Goal: Task Accomplishment & Management: Manage account settings

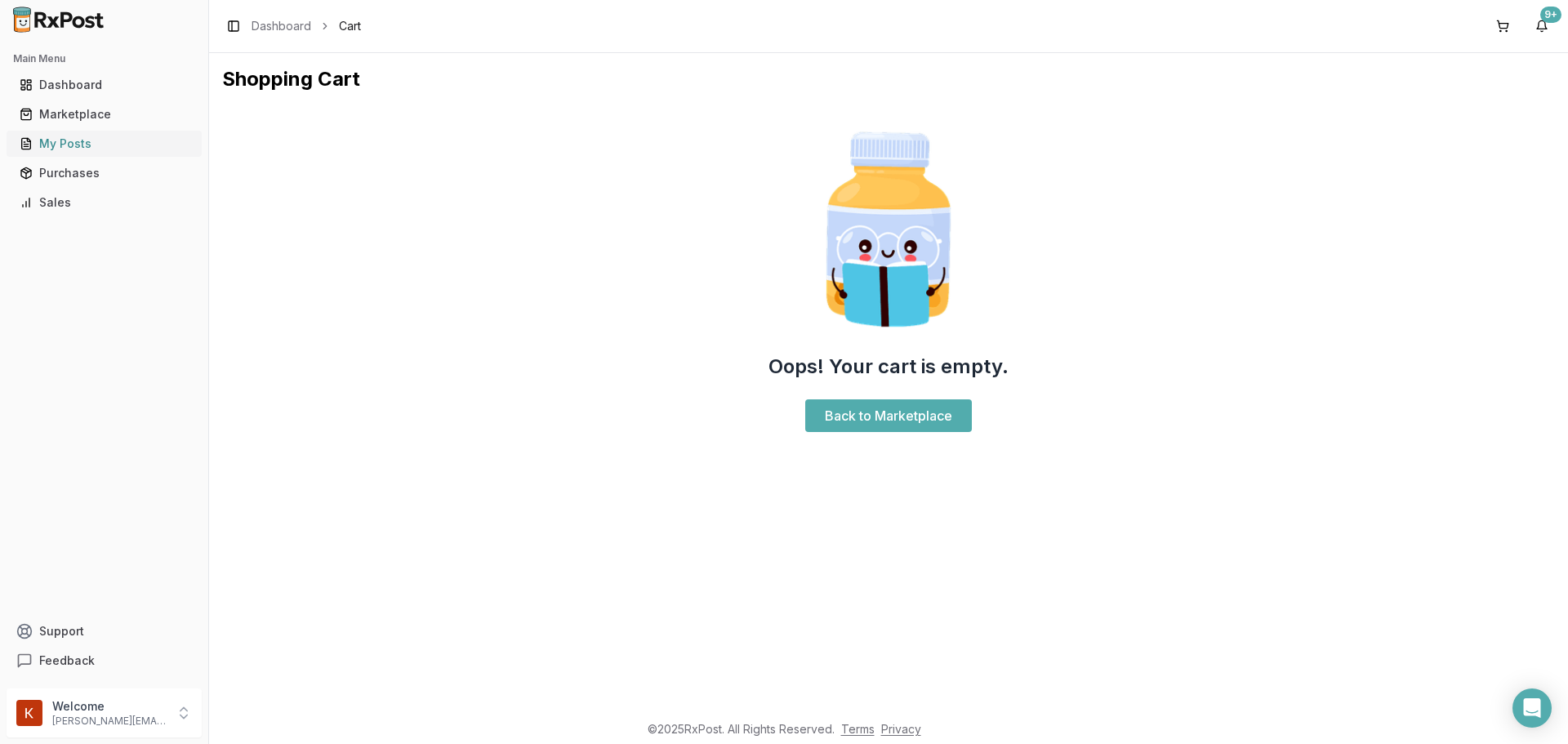
click at [107, 138] on div "My Posts" at bounding box center [104, 143] width 169 height 16
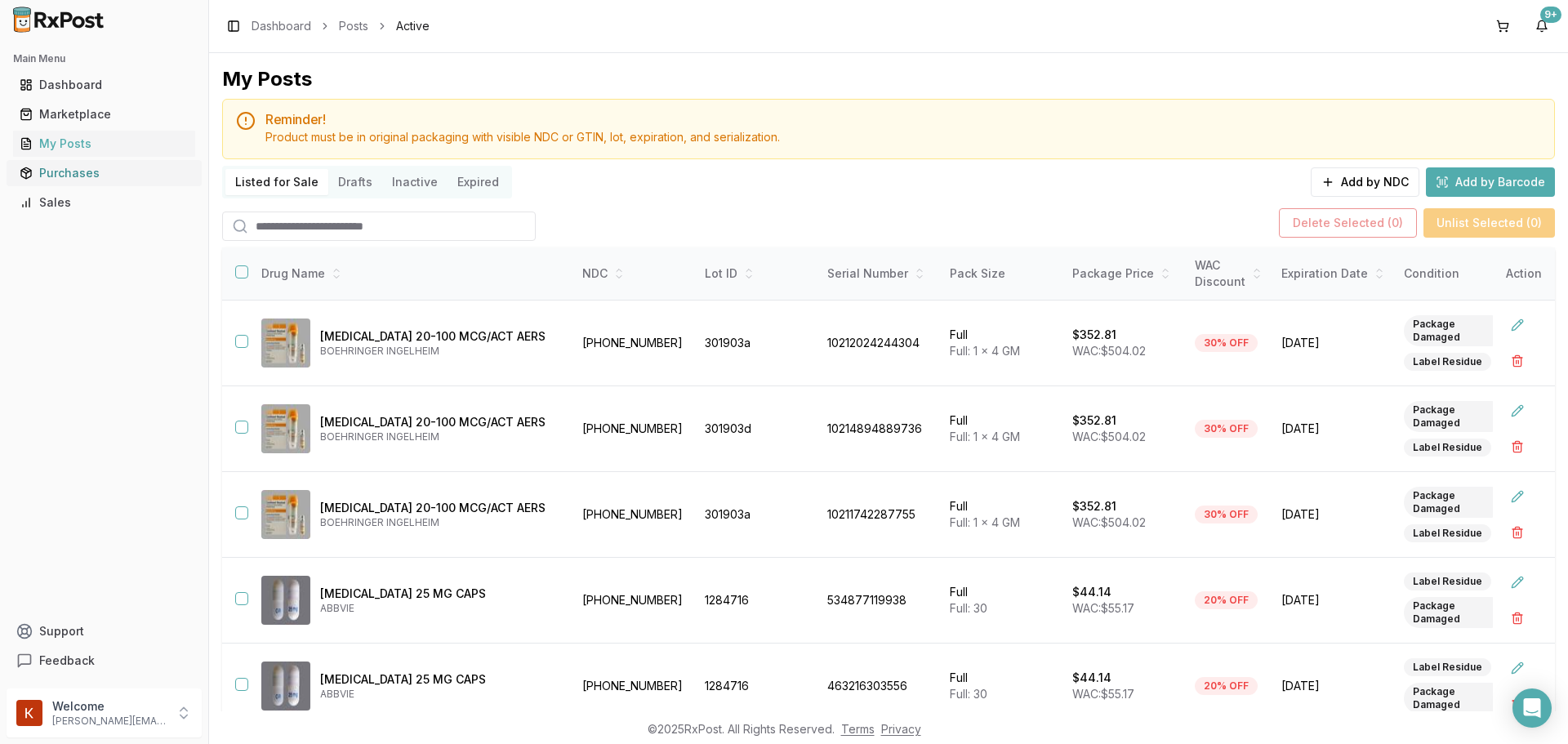
click at [89, 167] on div "Purchases" at bounding box center [104, 172] width 169 height 16
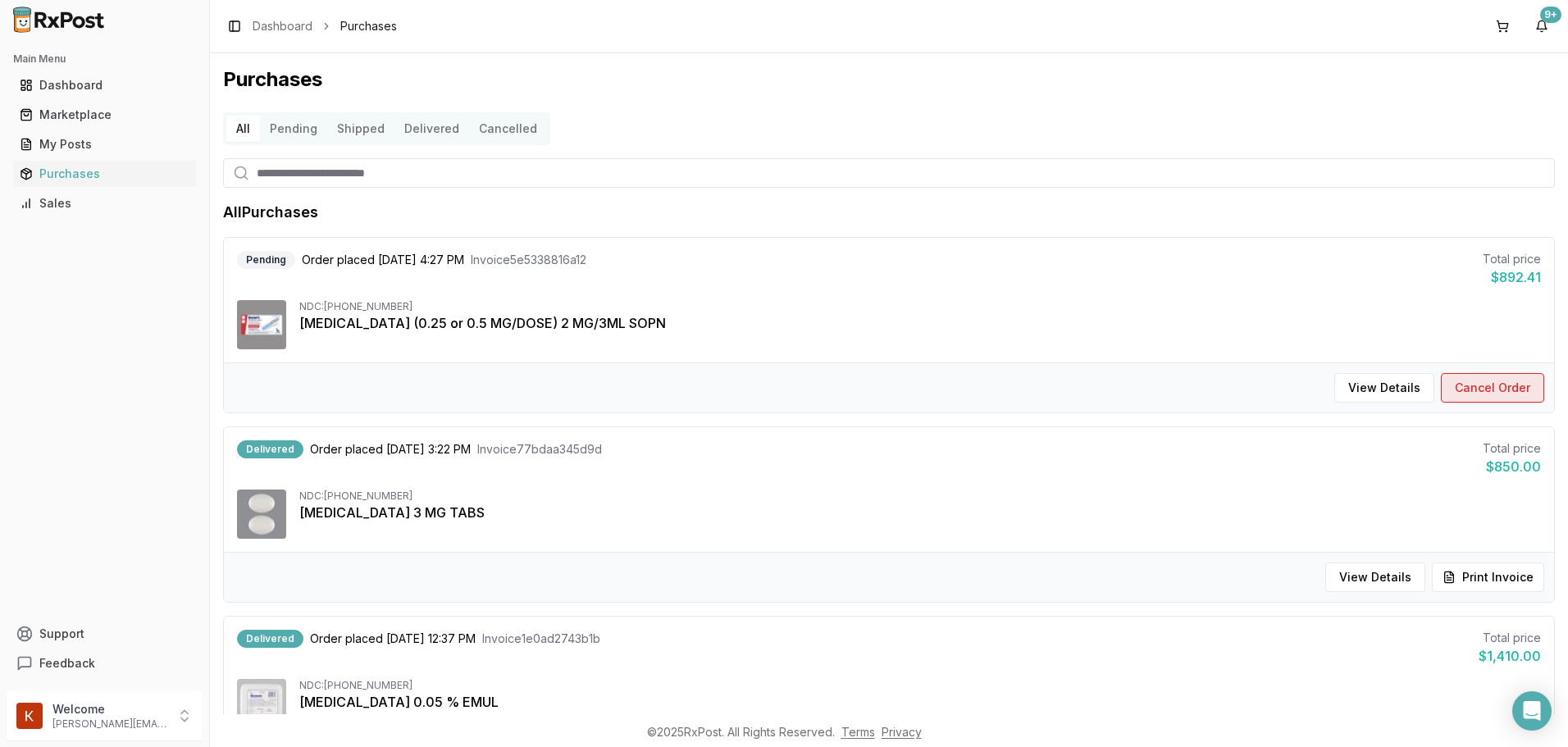
click at [1503, 384] on button "Cancel Order" at bounding box center [1493, 388] width 103 height 30
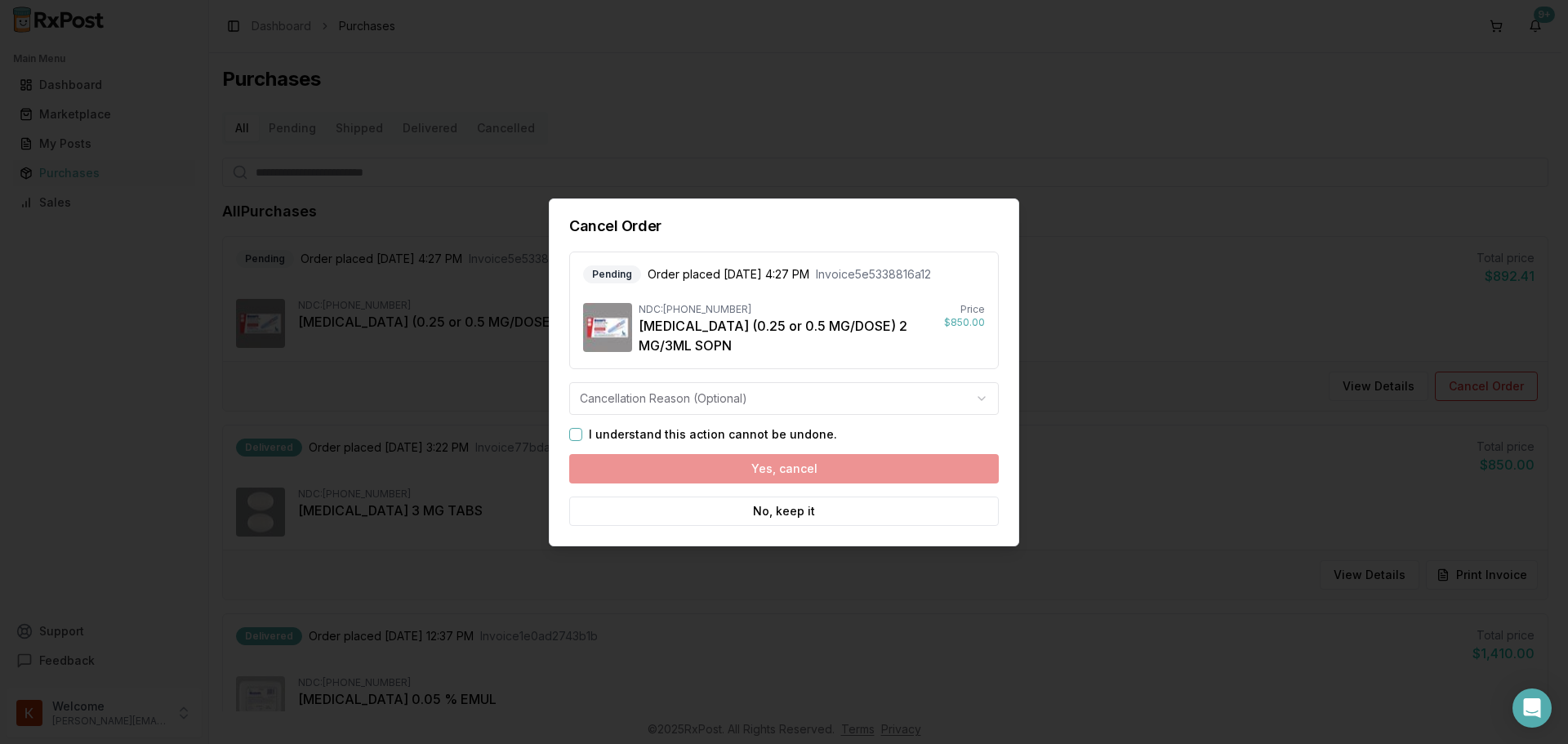
click at [652, 389] on body "Main Menu Dashboard Marketplace My Posts Purchases Sales Support Feedback Welco…" at bounding box center [780, 372] width 1561 height 744
click at [792, 333] on body "Main Menu Dashboard Marketplace My Posts Purchases Sales Support Feedback Welco…" at bounding box center [780, 372] width 1561 height 744
click at [656, 432] on label "I understand this action cannot be undone." at bounding box center [713, 435] width 248 height 12
click at [582, 432] on button "I understand this action cannot be undone." at bounding box center [576, 435] width 13 height 13
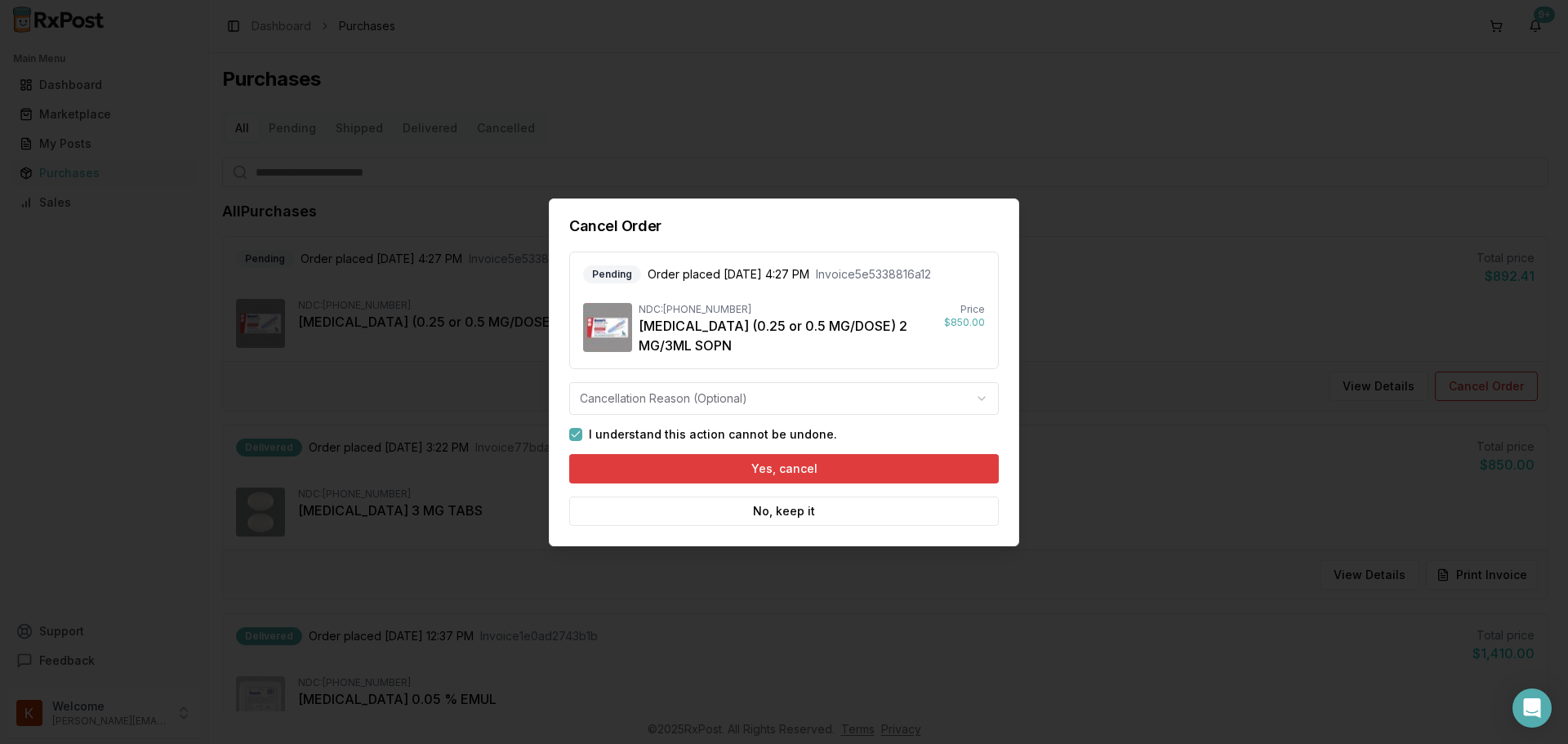
click at [695, 460] on button "Yes, cancel" at bounding box center [784, 469] width 430 height 30
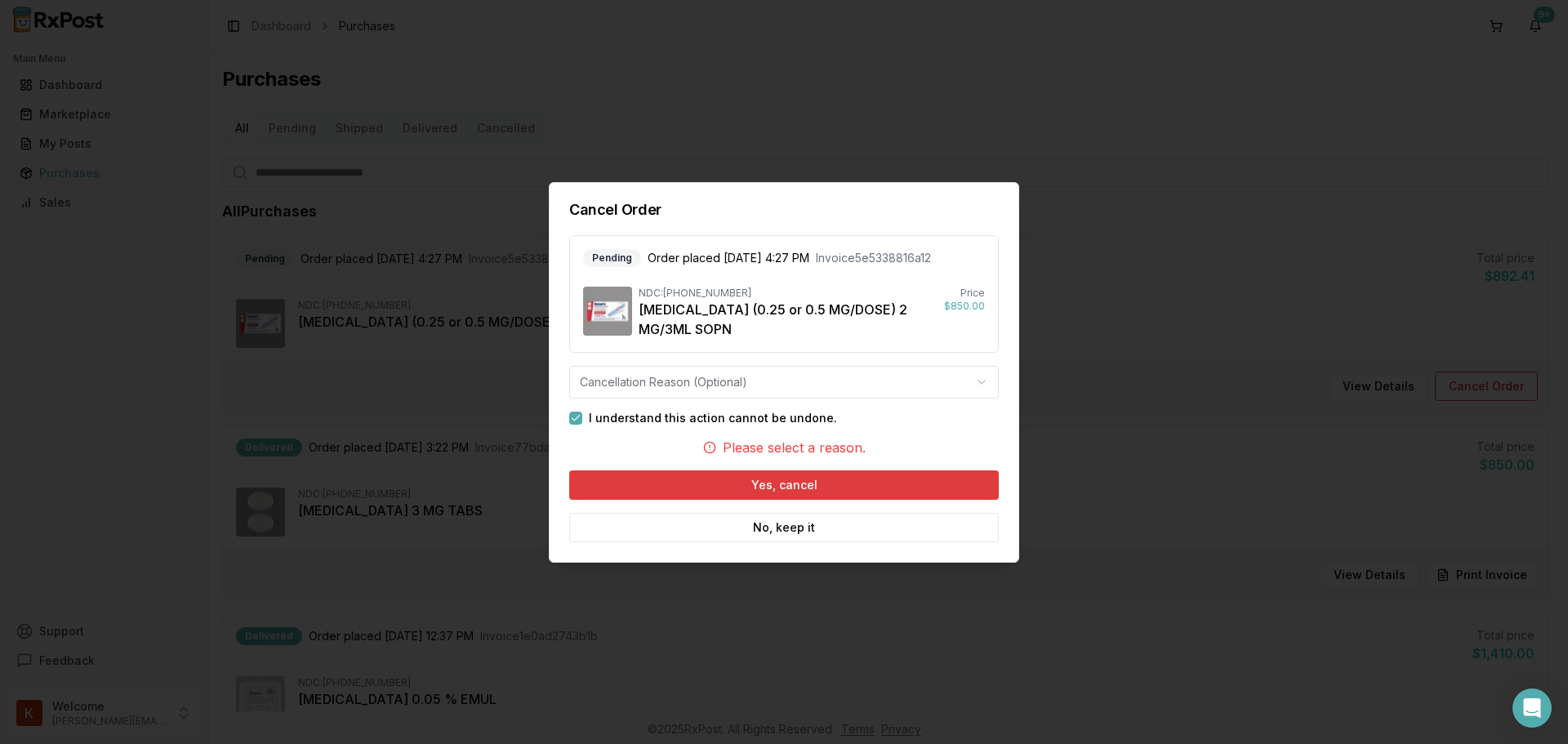
click at [771, 483] on button "Yes, cancel" at bounding box center [784, 485] width 430 height 30
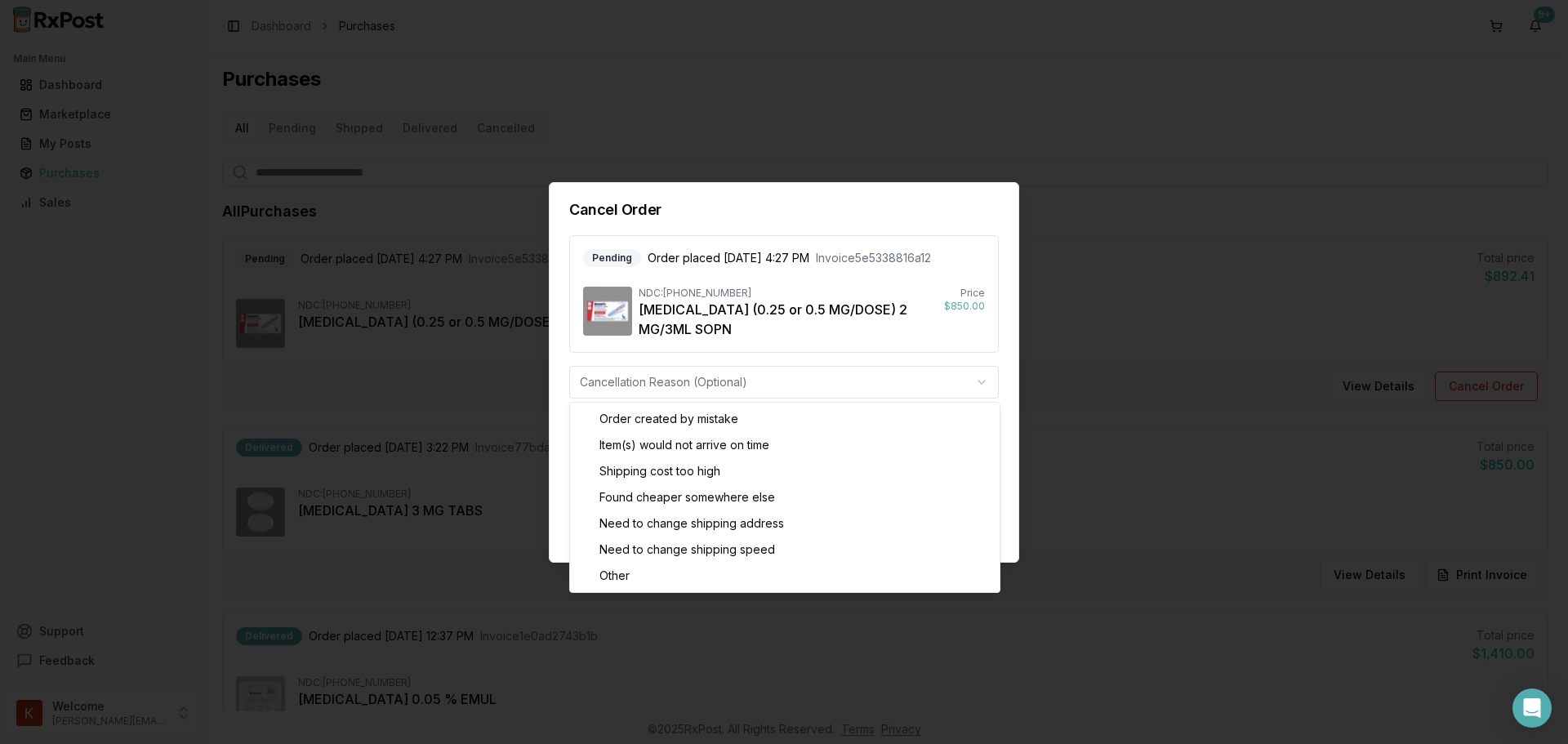
click at [836, 382] on body "Main Menu Dashboard Marketplace My Posts Purchases Sales Support Feedback Welco…" at bounding box center [780, 372] width 1561 height 744
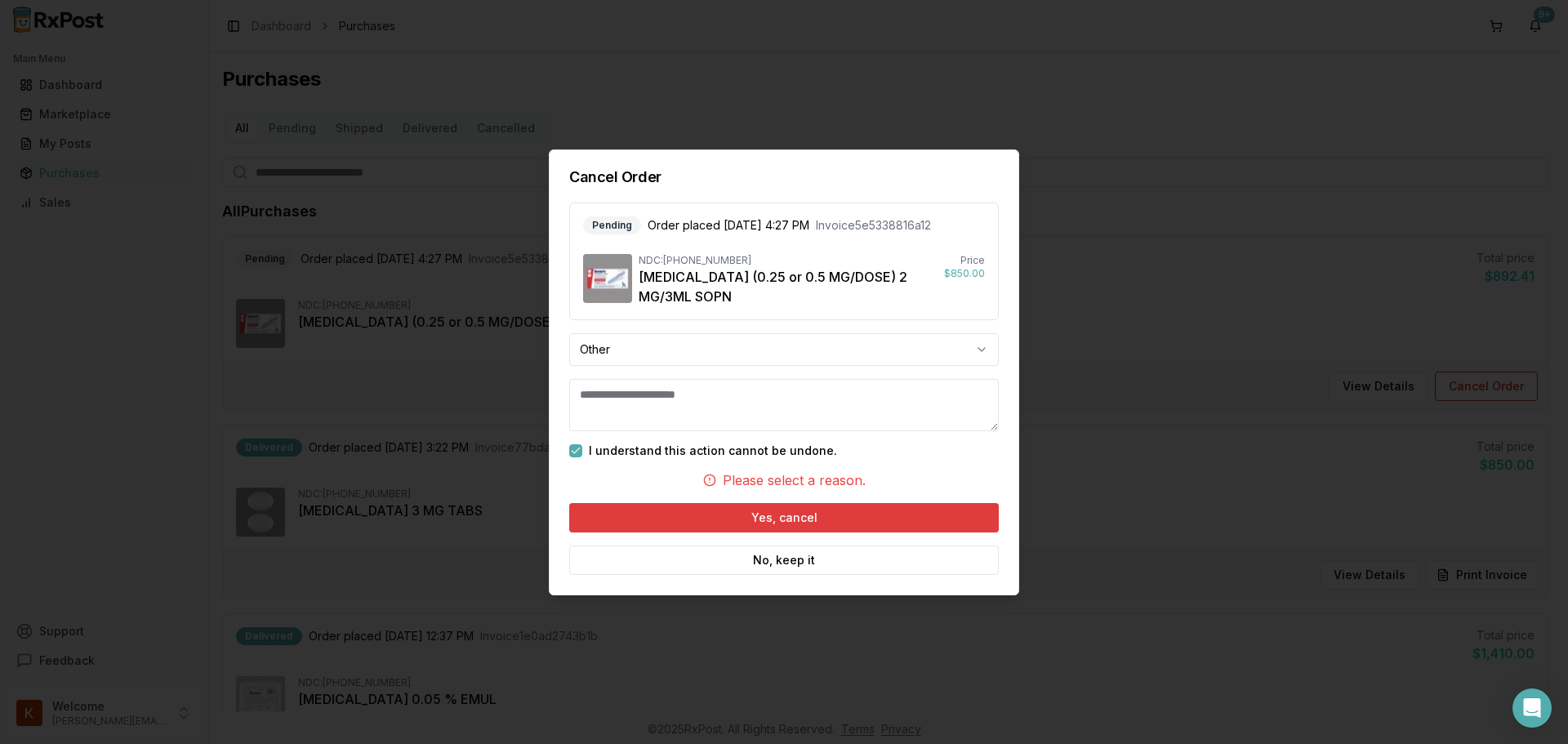
click at [720, 520] on button "Yes, cancel" at bounding box center [784, 518] width 430 height 30
click at [848, 353] on body "Main Menu Dashboard Marketplace My Posts Purchases Sales Support Feedback Welco…" at bounding box center [780, 372] width 1561 height 744
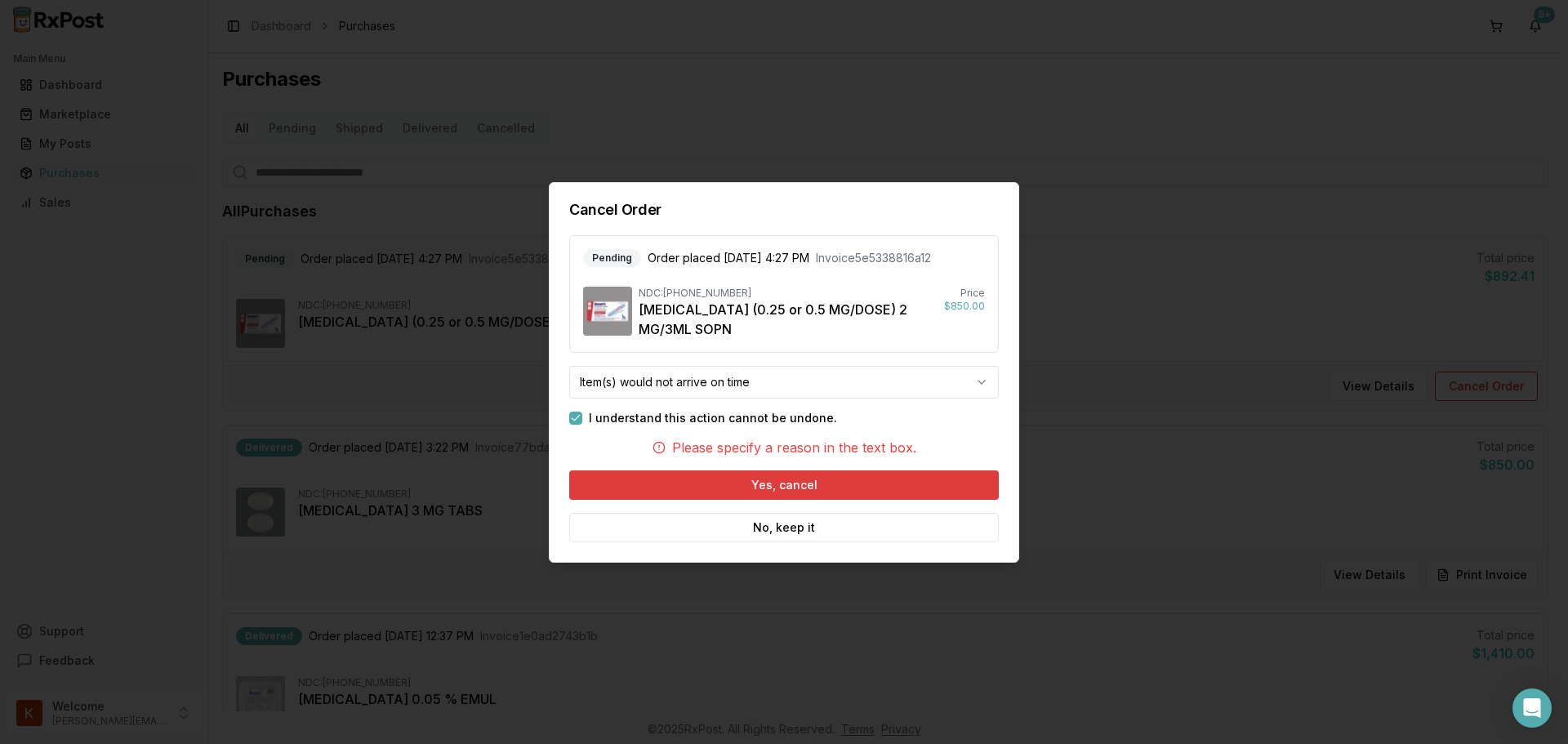
click at [764, 484] on button "Yes, cancel" at bounding box center [784, 485] width 430 height 30
